Goal: Task Accomplishment & Management: Manage account settings

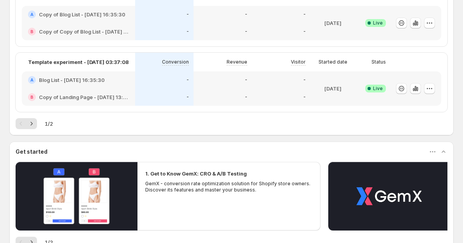
scroll to position [495, 0]
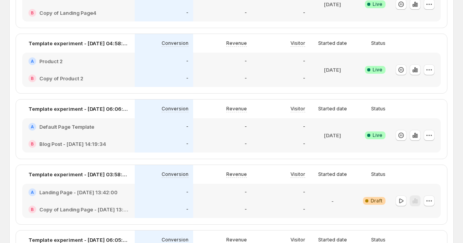
scroll to position [475, 0]
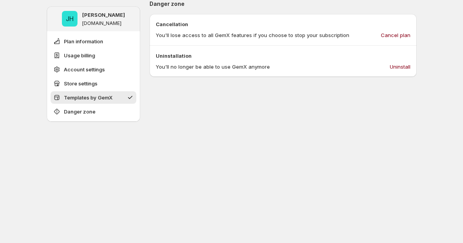
scroll to position [617, 0]
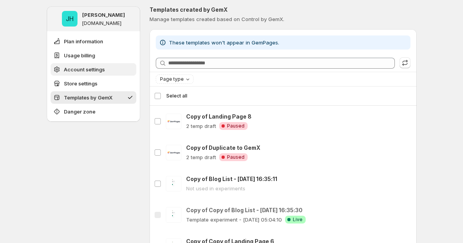
click at [88, 64] on button "Account settings" at bounding box center [94, 69] width 86 height 12
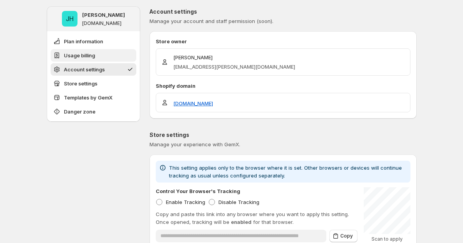
click at [91, 57] on span "Usage billing" at bounding box center [79, 55] width 31 height 8
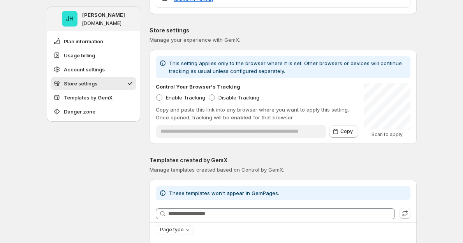
scroll to position [820, 0]
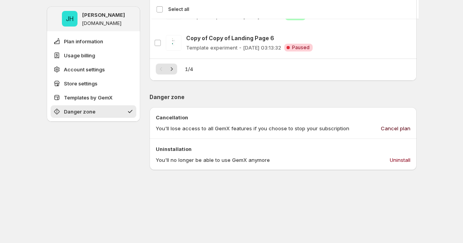
click at [394, 128] on span "Cancel plan" at bounding box center [396, 128] width 30 height 8
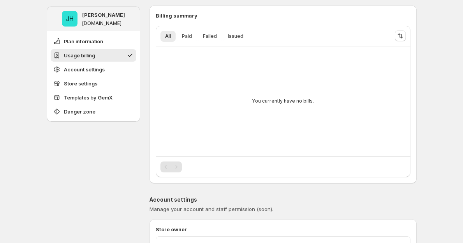
scroll to position [0, 0]
